Goal: Use online tool/utility: Utilize a website feature to perform a specific function

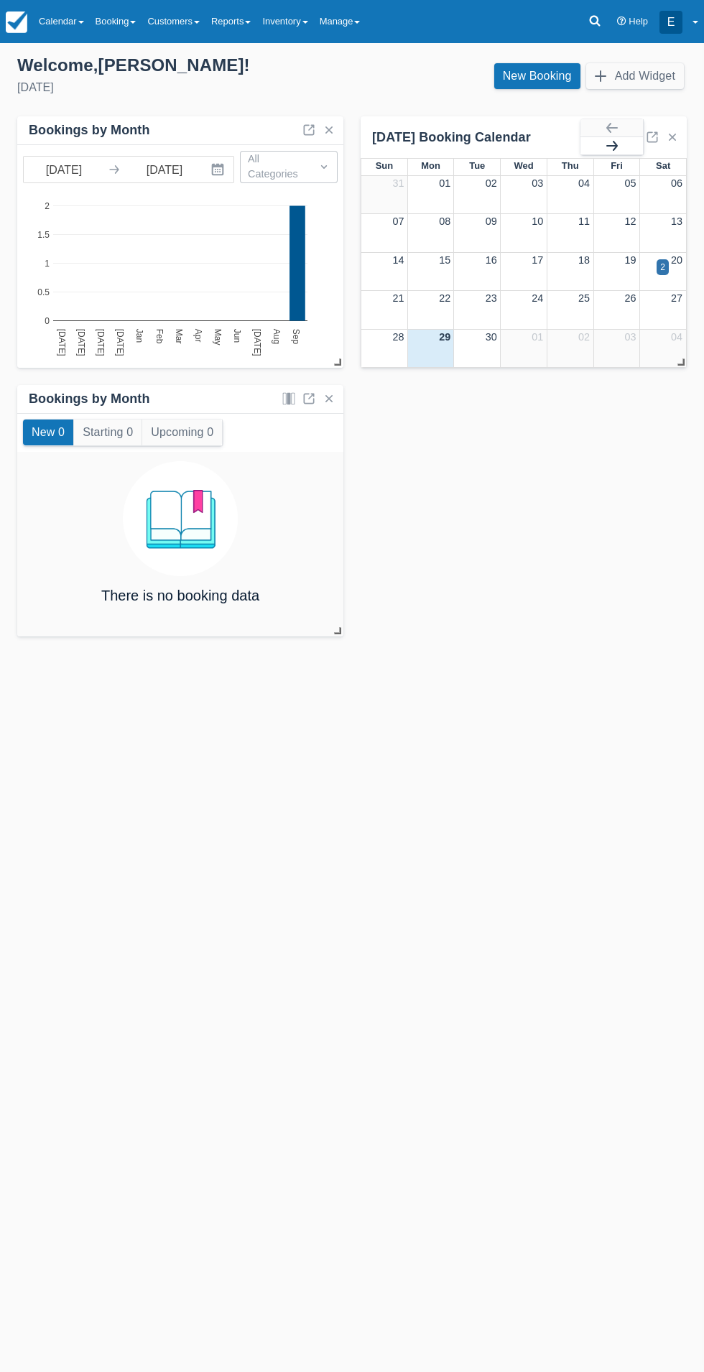
click at [628, 147] on button "button" at bounding box center [611, 145] width 63 height 17
click at [629, 152] on button "button" at bounding box center [611, 145] width 63 height 17
click at [619, 119] on button "button" at bounding box center [611, 127] width 63 height 17
click at [626, 126] on button "button" at bounding box center [611, 127] width 63 height 17
click at [662, 75] on button "Add Widget" at bounding box center [635, 76] width 98 height 26
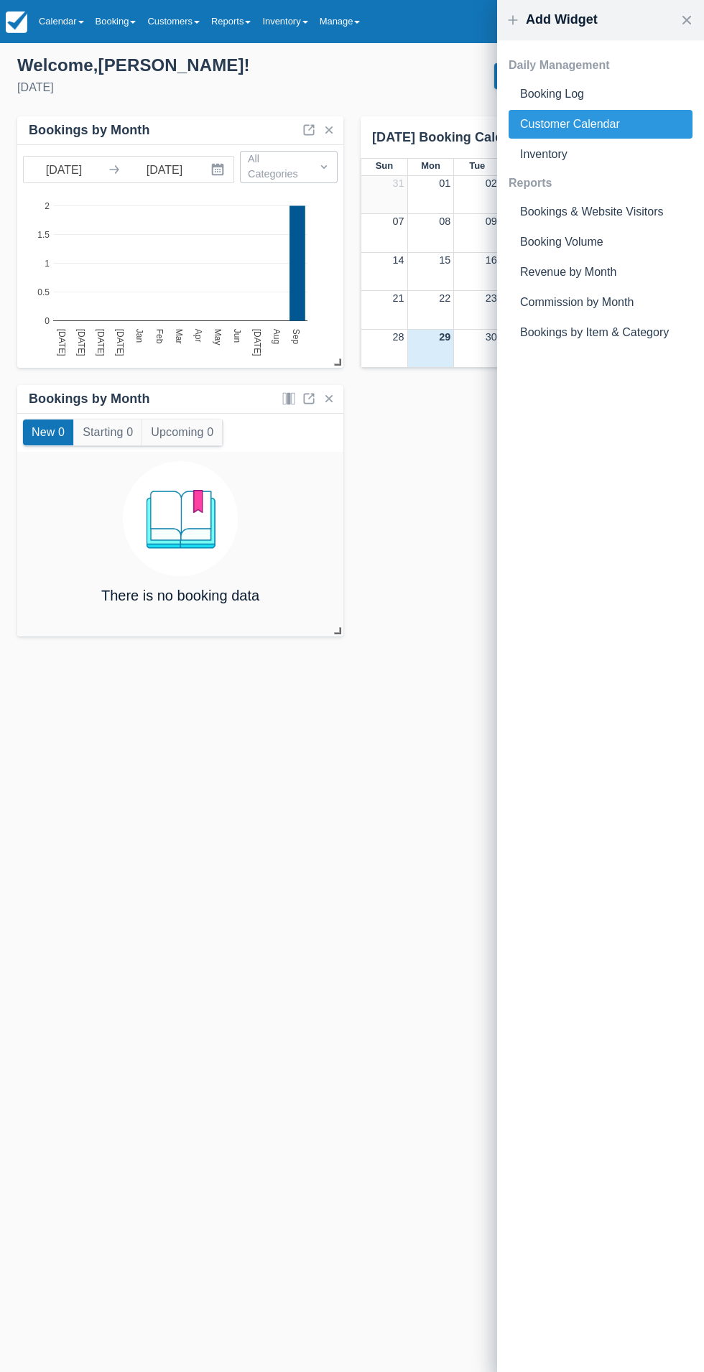
click at [622, 126] on div "Customer Calendar" at bounding box center [601, 124] width 184 height 29
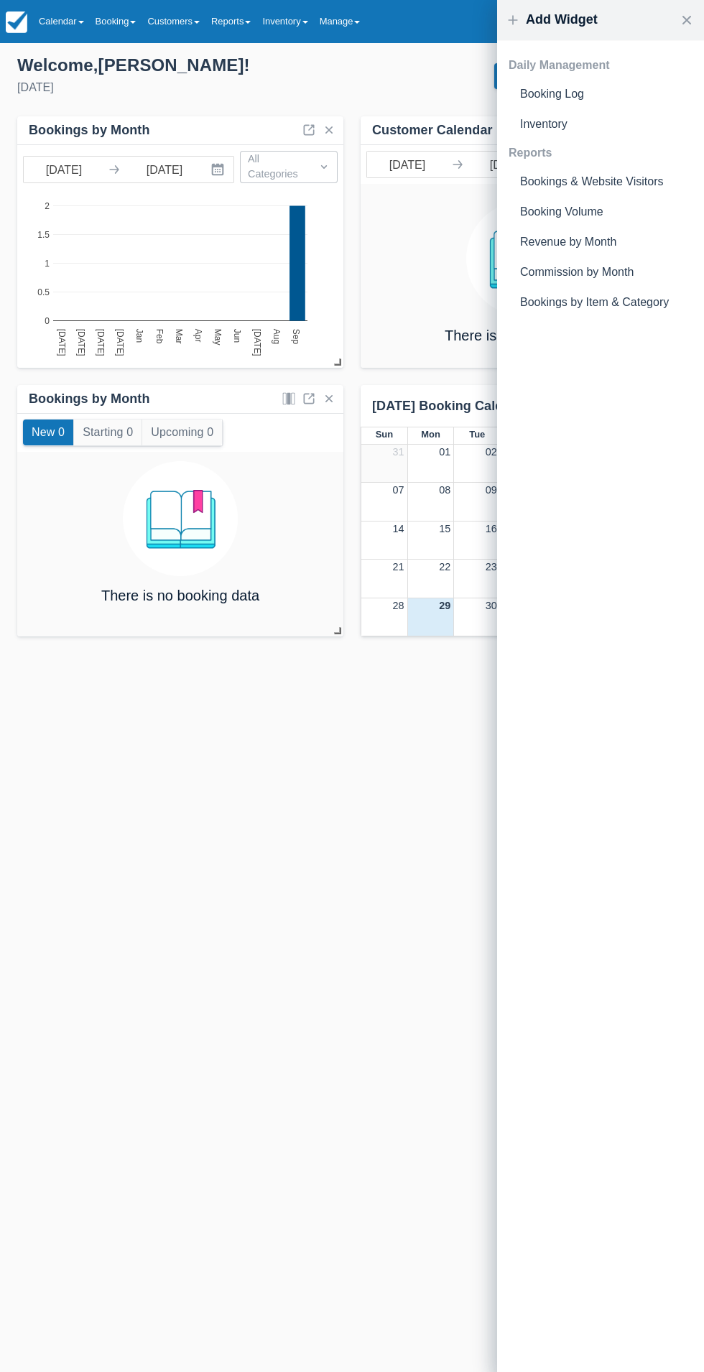
click at [351, 800] on div "Templates help to speed up your product set-up, so you can start taking booking…" at bounding box center [352, 707] width 704 height 1329
click at [695, 22] on h4 "Add Widget" at bounding box center [600, 20] width 207 height 41
click at [687, 20] on button "button" at bounding box center [685, 20] width 20 height 23
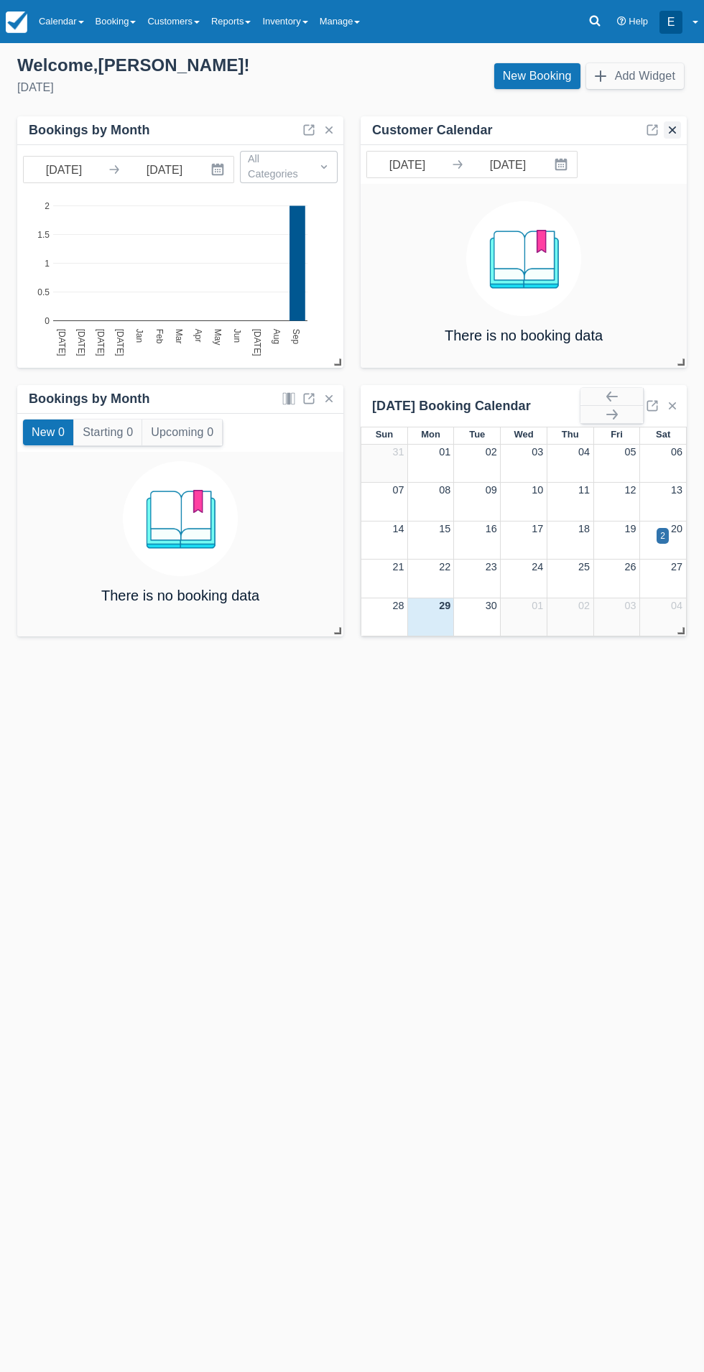
click at [672, 130] on button "button" at bounding box center [672, 129] width 17 height 17
